Goal: Task Accomplishment & Management: Manage account settings

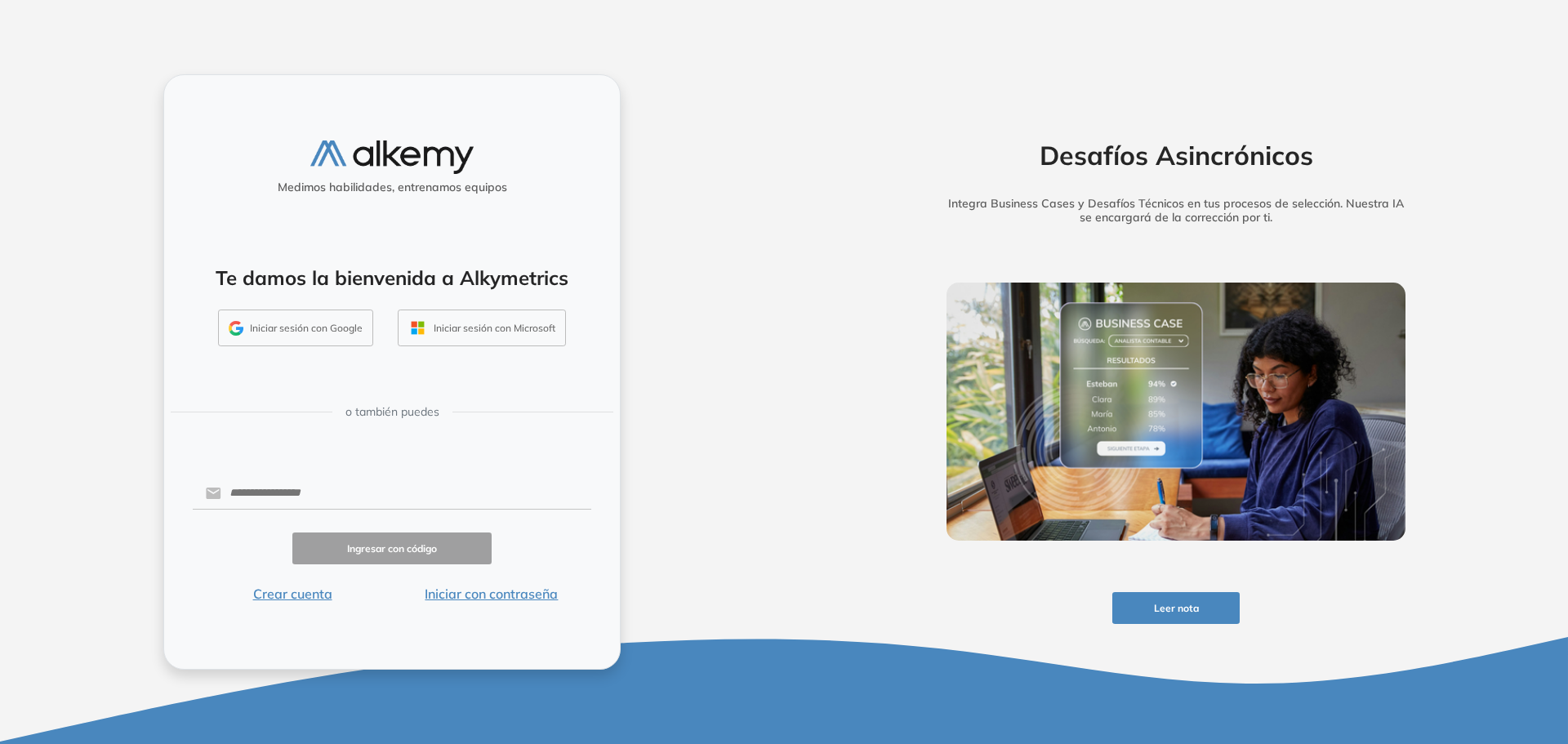
click at [329, 331] on button "Iniciar sesión con Google" at bounding box center [296, 328] width 155 height 38
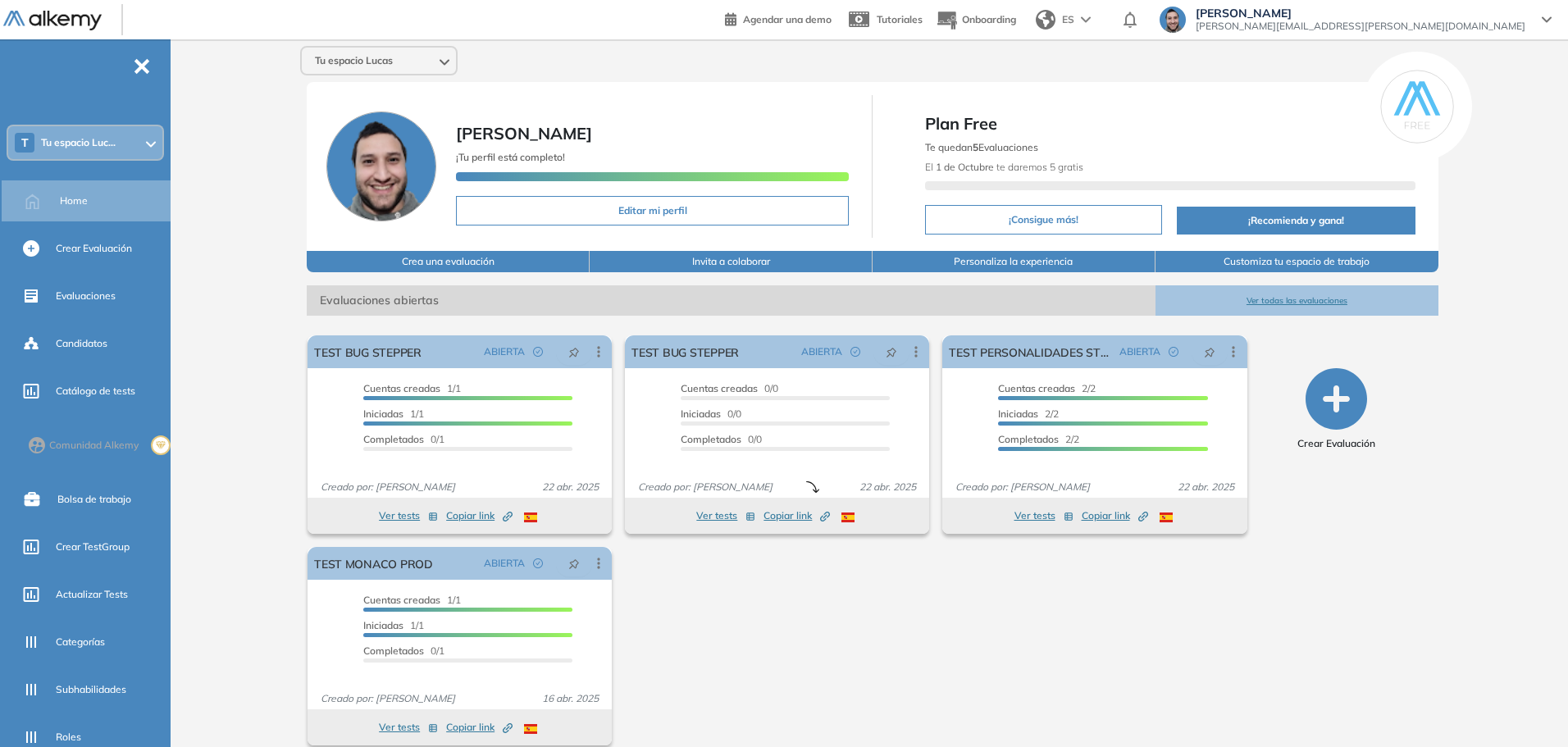
click at [119, 144] on div "T Tu espacio Luc..." at bounding box center [85, 142] width 154 height 33
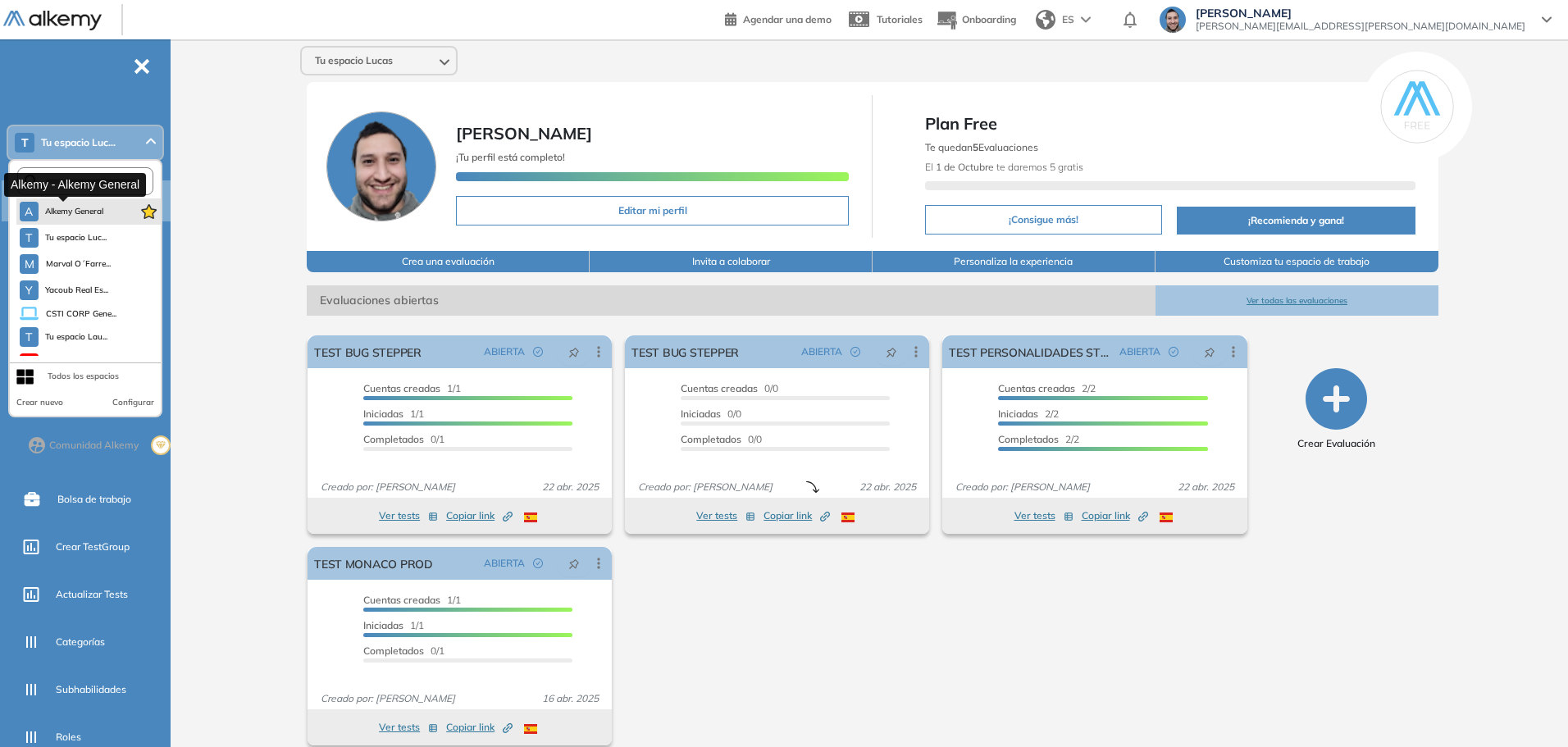
click at [70, 211] on span "Alkemy General" at bounding box center [74, 211] width 59 height 14
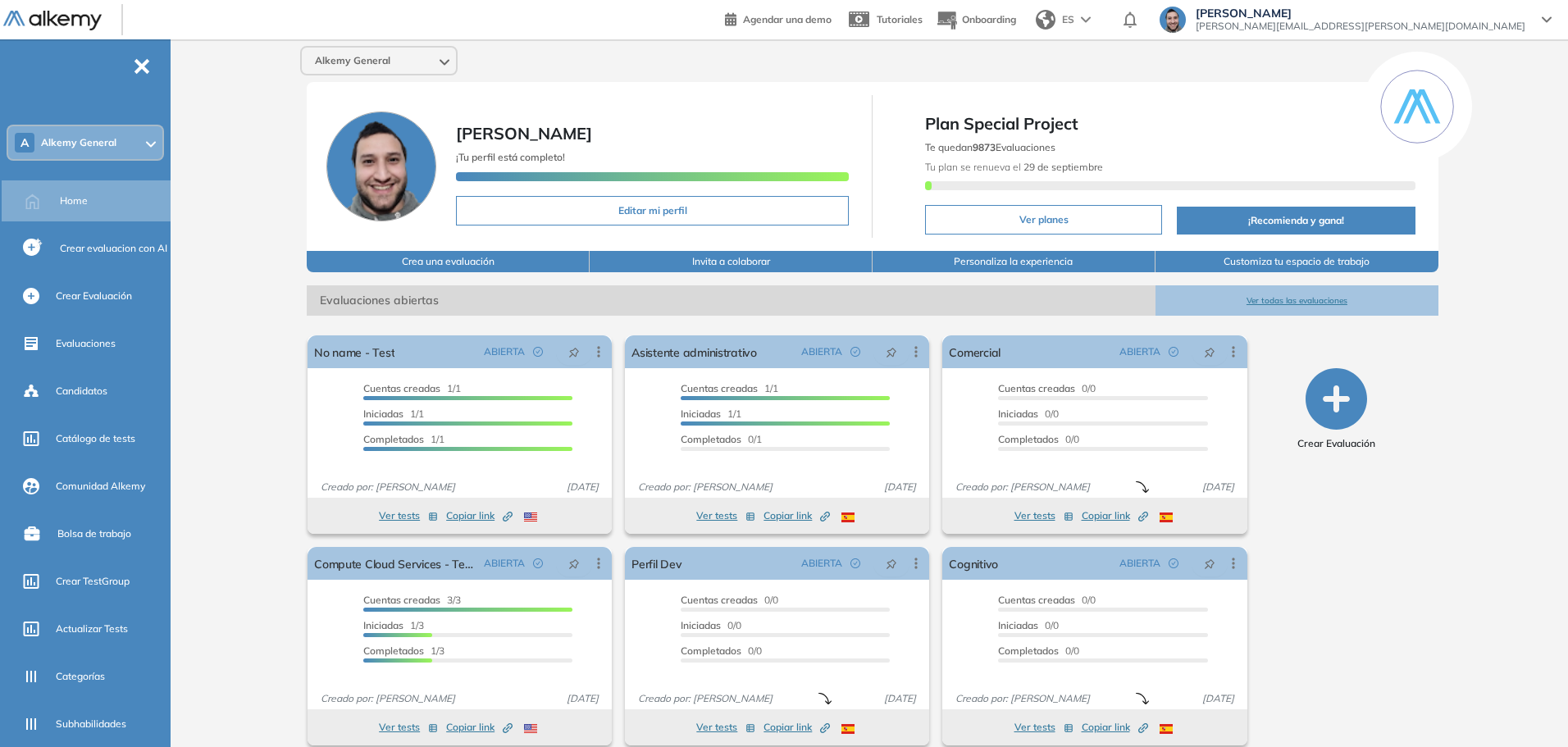
click at [1467, 31] on span "[PERSON_NAME][EMAIL_ADDRESS][PERSON_NAME][DOMAIN_NAME]" at bounding box center [1360, 26] width 329 height 14
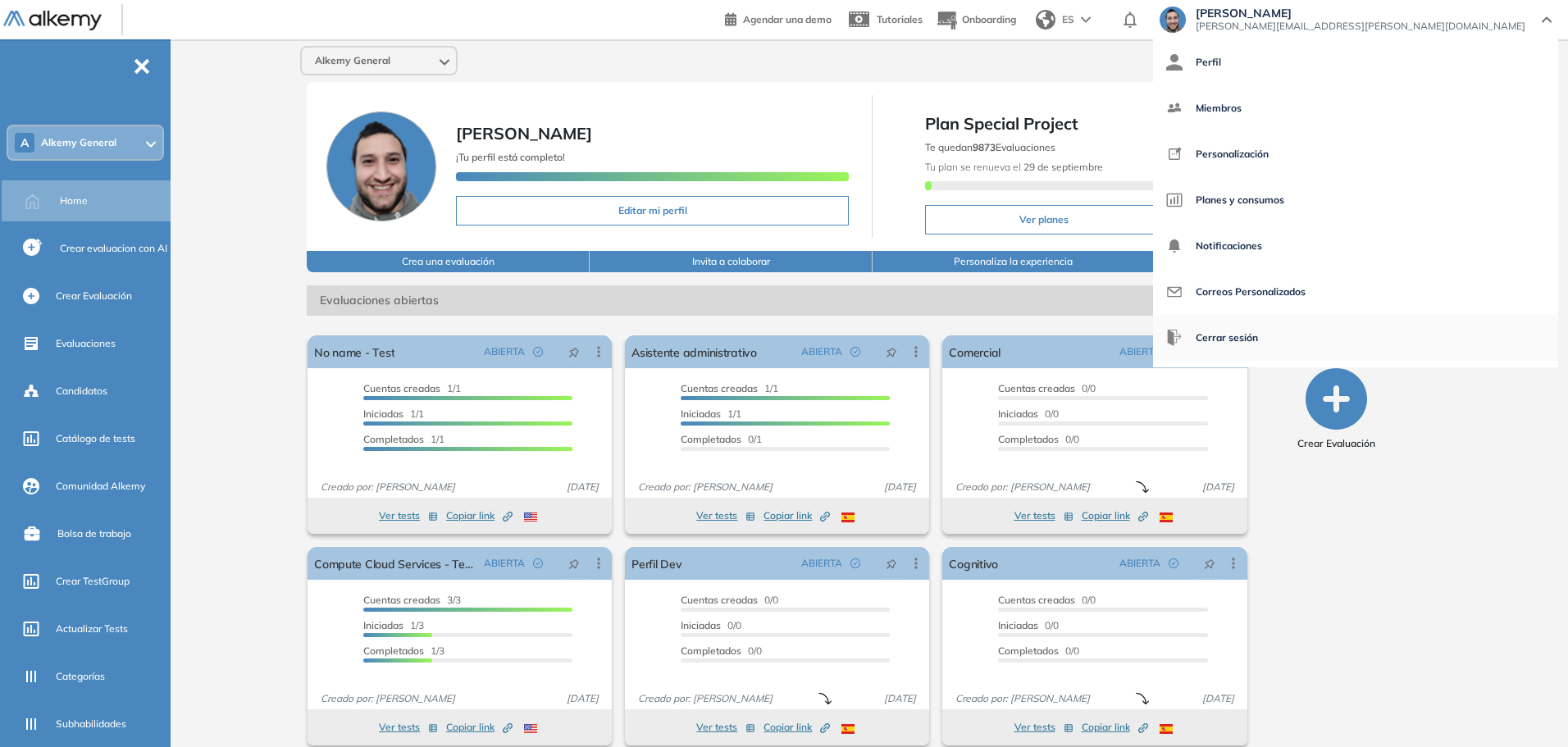
click at [1257, 331] on button "Cerrar sesión" at bounding box center [1212, 338] width 92 height 40
